Goal: Task Accomplishment & Management: Use online tool/utility

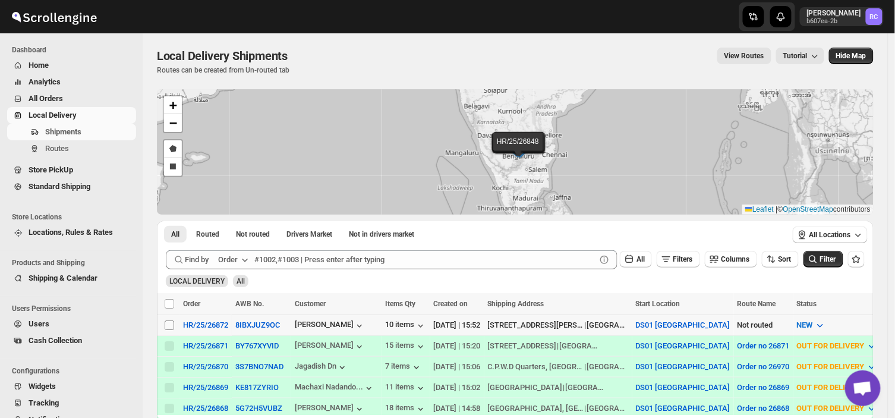
click at [167, 325] on input "Select shipment" at bounding box center [170, 325] width 10 height 10
checkbox input "true"
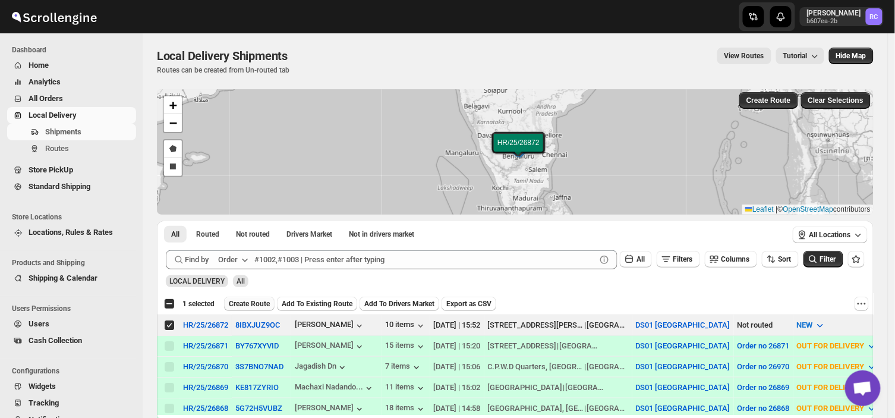
click at [262, 301] on span "Create Route" at bounding box center [249, 304] width 41 height 10
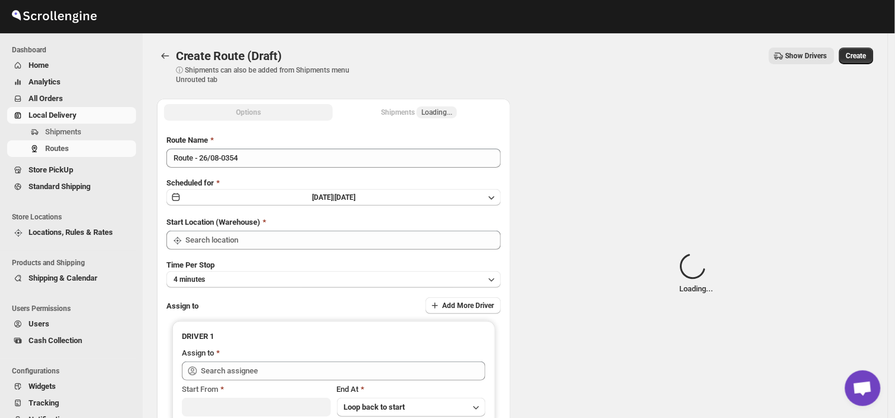
type input "DS01 [GEOGRAPHIC_DATA]"
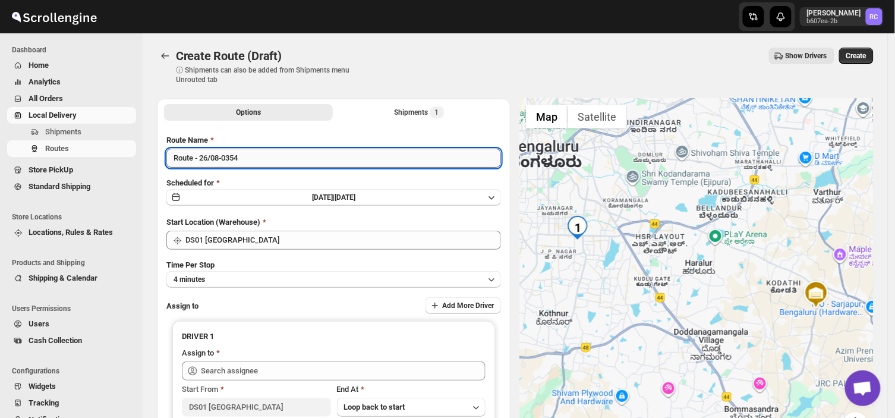
click at [246, 153] on input "Route - 26/08-0354" at bounding box center [333, 158] width 335 height 19
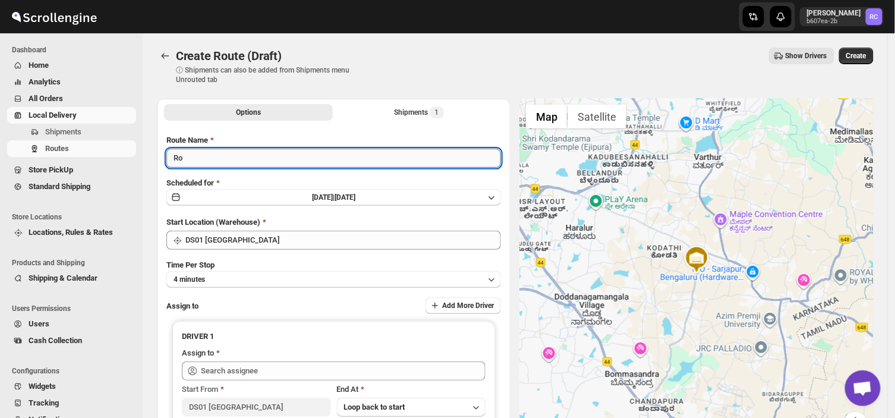
type input "R"
type input "Order no 26872"
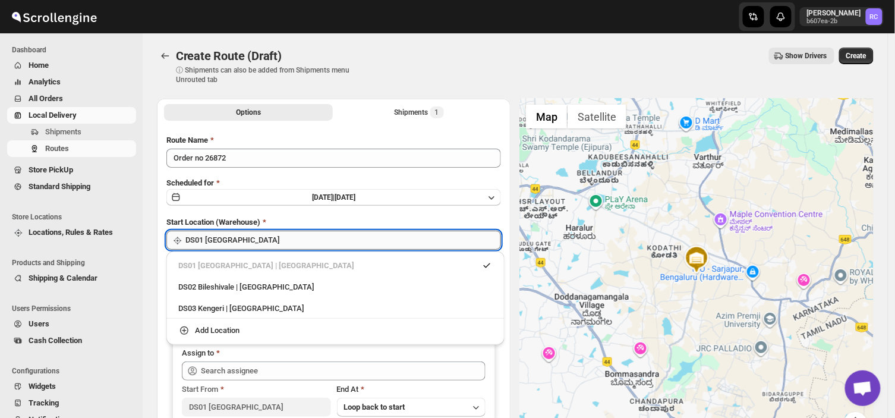
click at [259, 242] on input "DS01 [GEOGRAPHIC_DATA]" at bounding box center [344, 240] width 316 height 19
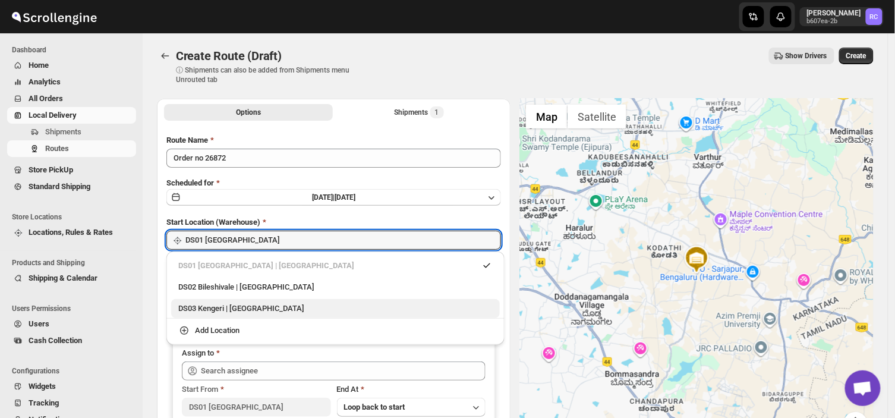
click at [206, 304] on div "DS03 Kengeri | [GEOGRAPHIC_DATA]" at bounding box center [335, 309] width 315 height 12
type input "DS03 Kengeri"
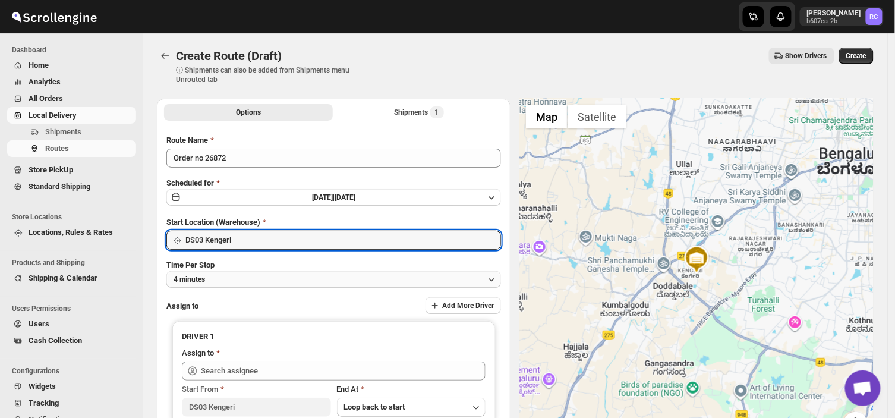
click at [224, 279] on button "4 minutes" at bounding box center [333, 279] width 335 height 17
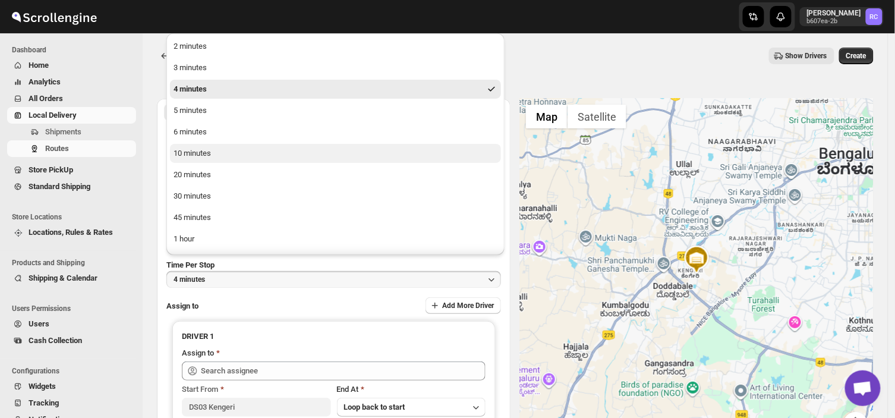
click at [209, 155] on div "10 minutes" at bounding box center [192, 153] width 37 height 12
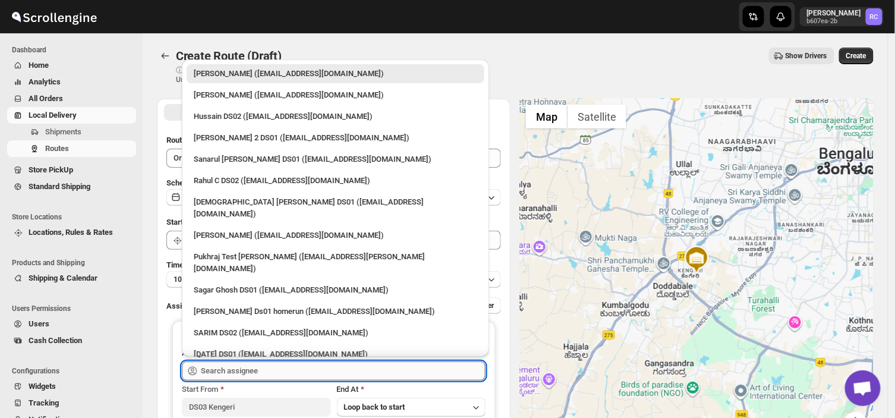
click at [280, 371] on input "text" at bounding box center [343, 371] width 285 height 19
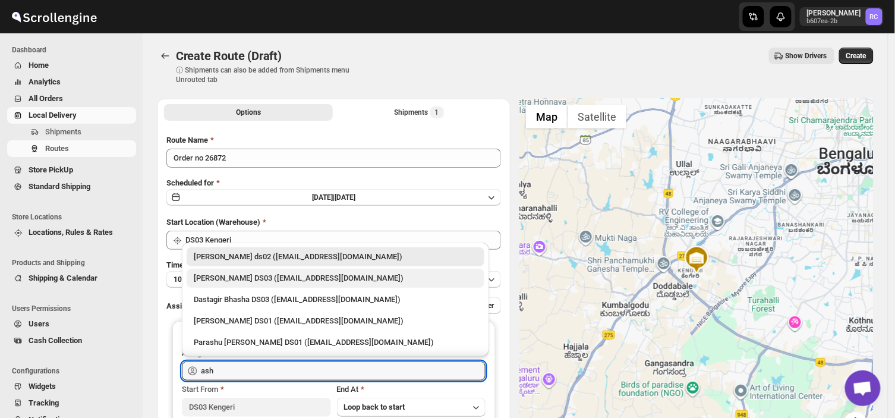
click at [218, 275] on div "[PERSON_NAME] DS03 ([EMAIL_ADDRESS][DOMAIN_NAME])" at bounding box center [336, 278] width 284 height 12
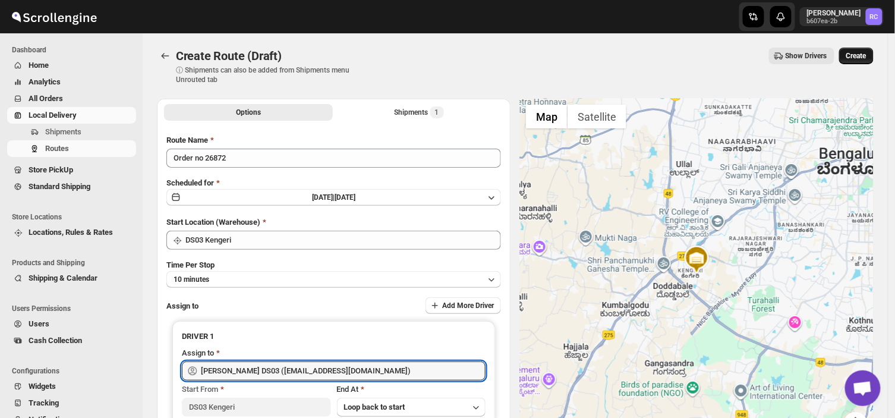
type input "[PERSON_NAME] DS03 ([EMAIL_ADDRESS][DOMAIN_NAME])"
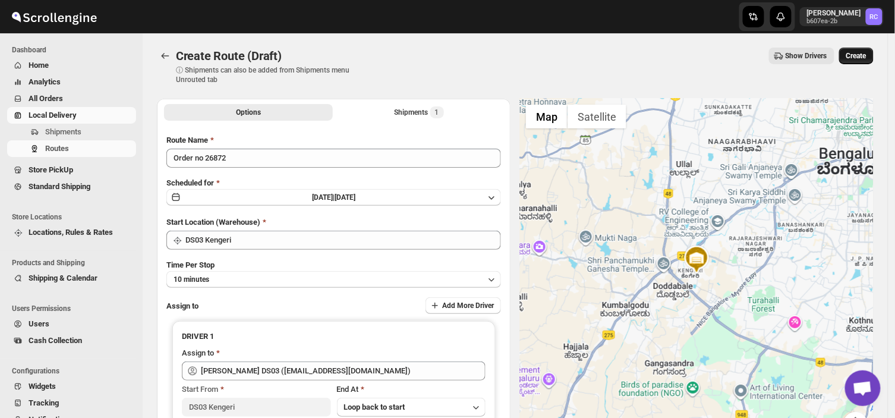
click at [867, 54] on span "Create" at bounding box center [857, 56] width 20 height 10
